Goal: Information Seeking & Learning: Learn about a topic

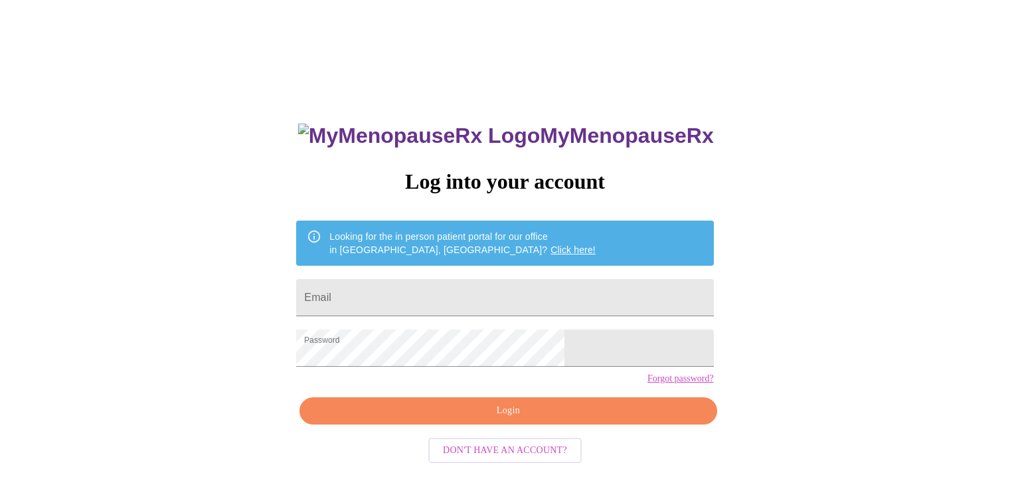
scroll to position [11, 0]
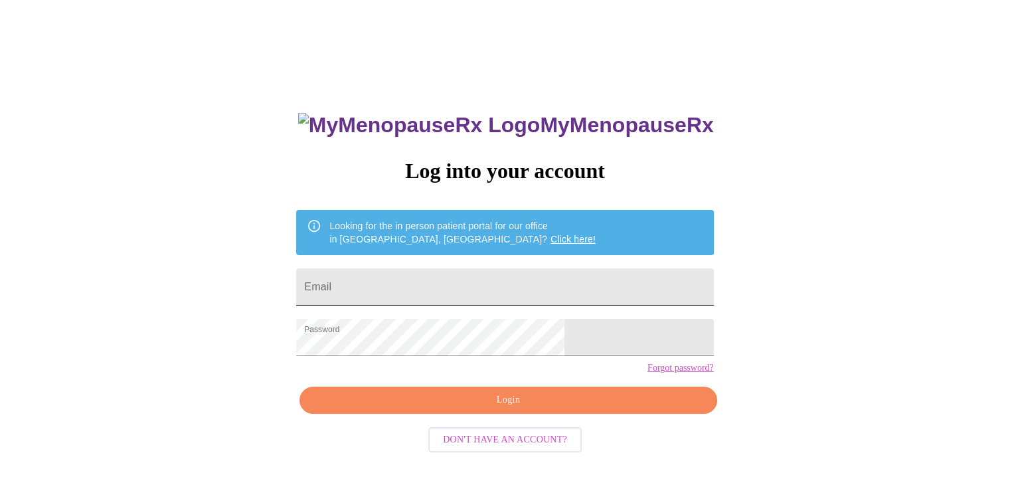
click at [412, 288] on input "Email" at bounding box center [504, 286] width 417 height 37
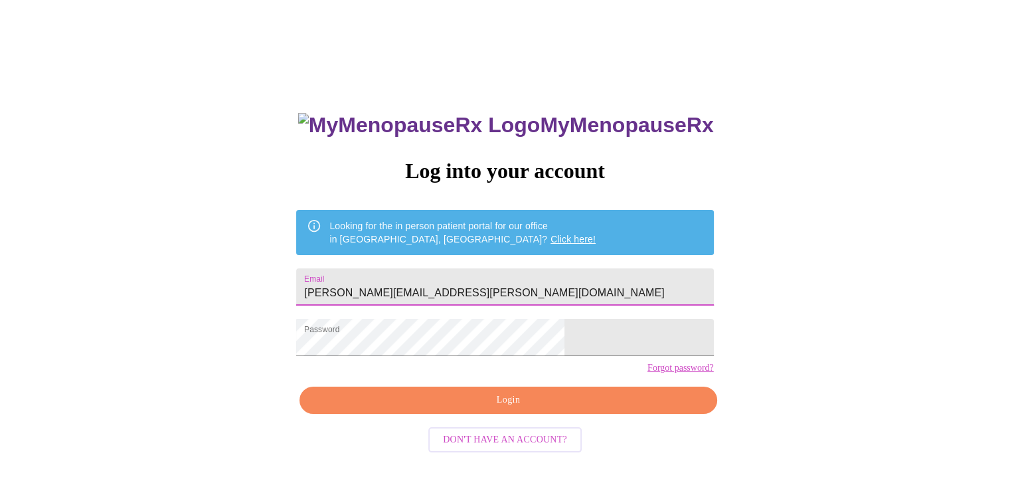
type input "jessica.b.blanchard@outlook.com"
drag, startPoint x: 549, startPoint y: 287, endPoint x: 366, endPoint y: 280, distance: 183.4
click at [366, 280] on div "MyMenopauseRx Log into your account Looking for the in person patient portal fo…" at bounding box center [505, 334] width 444 height 485
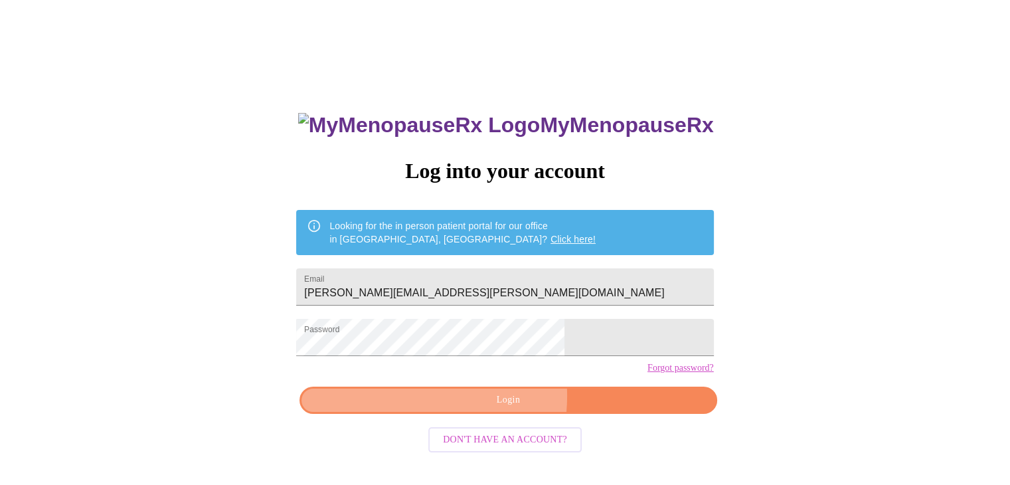
click at [460, 409] on span "Login" at bounding box center [508, 400] width 387 height 17
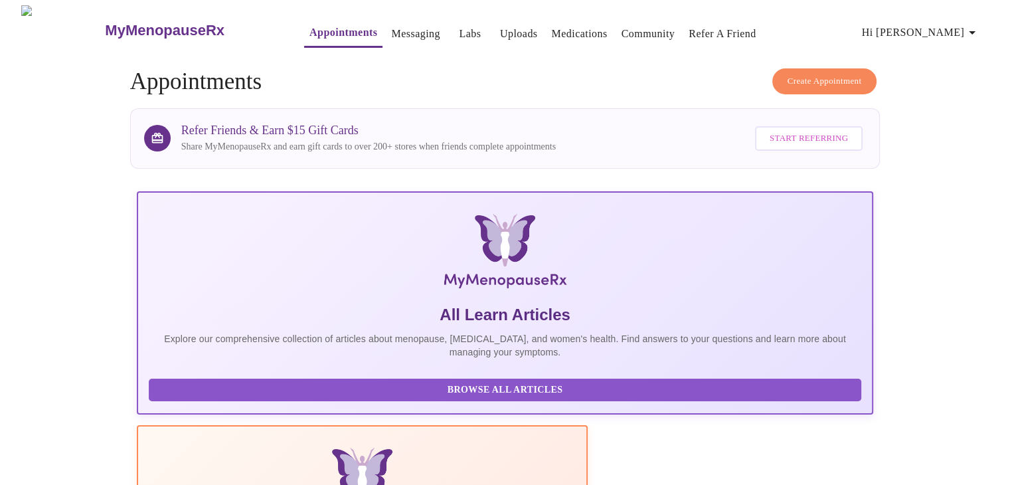
click at [310, 25] on link "Appointments" at bounding box center [344, 32] width 68 height 19
click at [391, 31] on link "Messaging" at bounding box center [415, 34] width 48 height 19
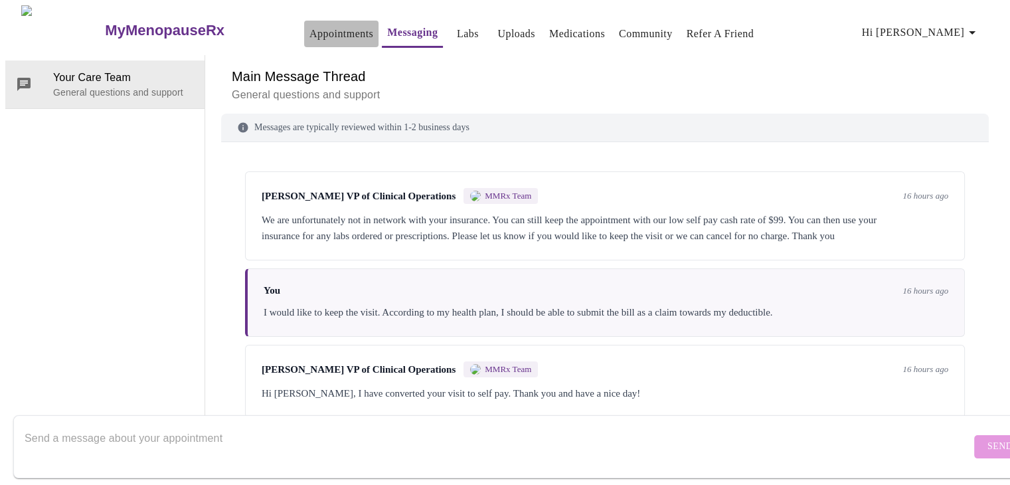
click at [316, 25] on link "Appointments" at bounding box center [342, 34] width 64 height 19
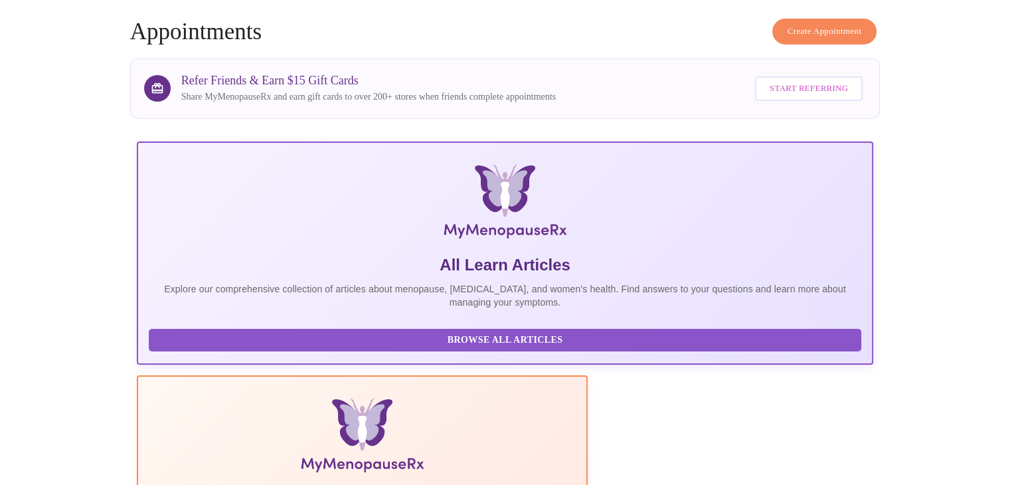
scroll to position [0, 647]
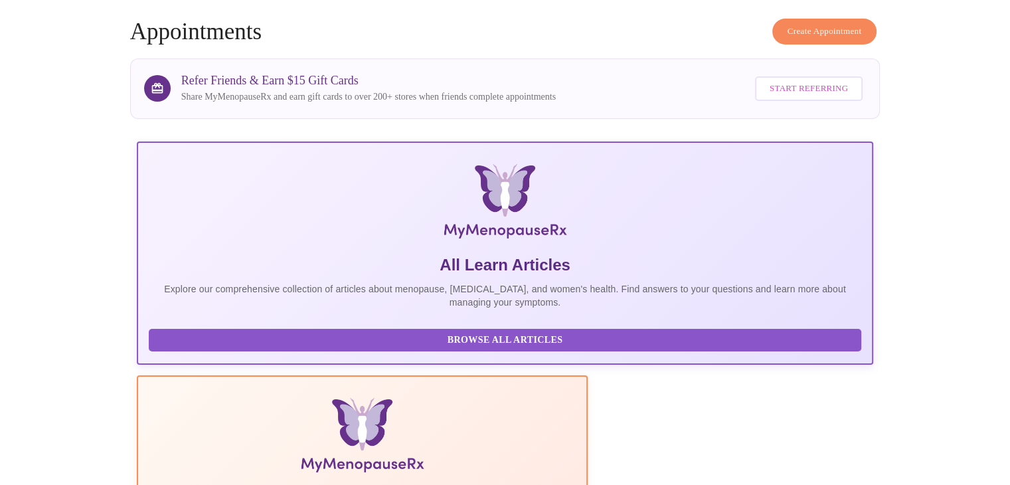
click at [194, 349] on span "Browse All Articles" at bounding box center [505, 340] width 687 height 17
